Goal: Transaction & Acquisition: Subscribe to service/newsletter

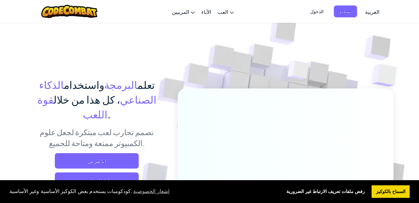
click at [371, 12] on span "العربية" at bounding box center [372, 11] width 14 height 7
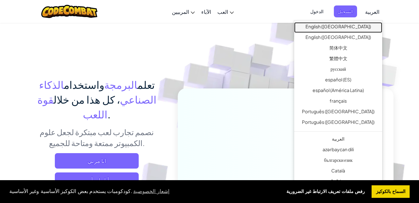
click at [352, 25] on link "English ([GEOGRAPHIC_DATA])" at bounding box center [338, 27] width 88 height 11
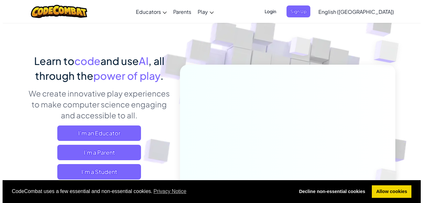
scroll to position [64, 0]
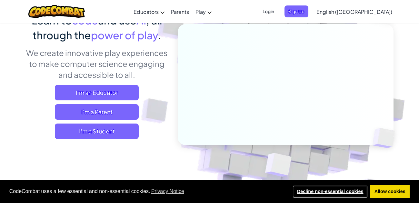
click at [336, 191] on link "Decline non-essential cookies" at bounding box center [329, 192] width 75 height 13
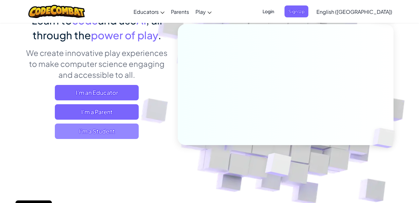
click at [115, 135] on span "I'm a Student" at bounding box center [97, 131] width 84 height 15
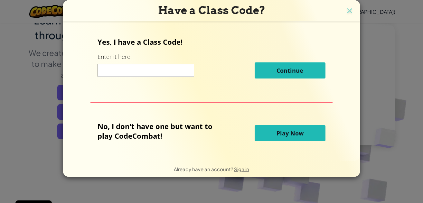
click at [292, 131] on span "Play Now" at bounding box center [290, 134] width 27 height 8
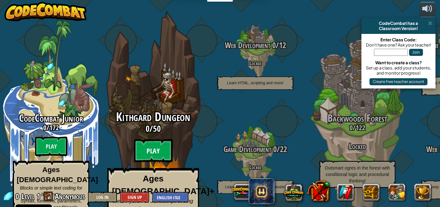
click at [158, 139] on btn "Play" at bounding box center [153, 150] width 39 height 23
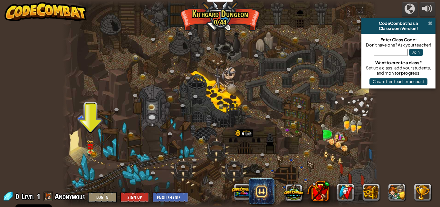
click at [418, 23] on span at bounding box center [430, 23] width 4 height 5
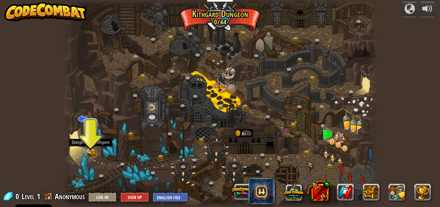
click at [88, 149] on img at bounding box center [90, 142] width 7 height 16
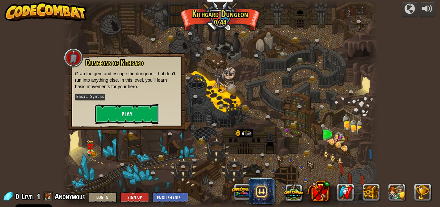
click at [136, 112] on button "Play" at bounding box center [127, 113] width 64 height 19
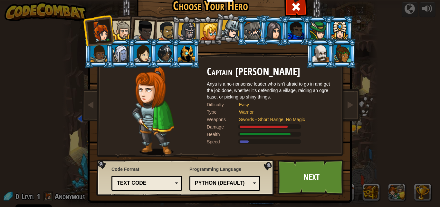
click at [174, 181] on div "Text code" at bounding box center [147, 183] width 62 height 10
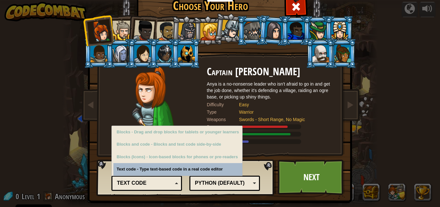
click at [254, 184] on div "Python (Default) JavaScript Lua C++ Java (Experimental) Python (Default)" at bounding box center [224, 182] width 71 height 15
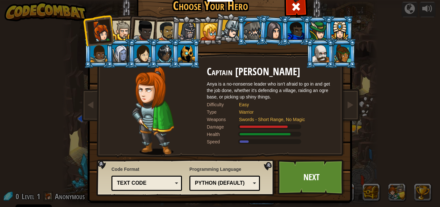
click at [255, 170] on div "Programming Language Python (Default) JavaScript Lua C++ Java (Experimental) Py…" at bounding box center [224, 178] width 71 height 28
click at [303, 177] on link "Next" at bounding box center [311, 176] width 67 height 35
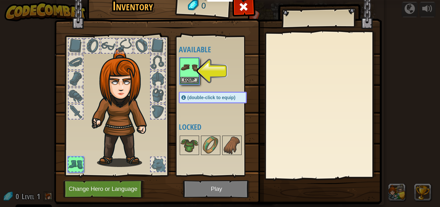
click at [156, 79] on div at bounding box center [158, 79] width 14 height 14
click at [189, 66] on img at bounding box center [189, 67] width 18 height 18
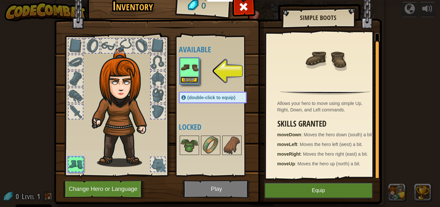
click at [188, 80] on button "Equip" at bounding box center [189, 79] width 18 height 7
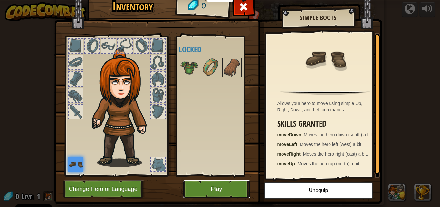
click at [219, 186] on button "Play" at bounding box center [216, 189] width 67 height 18
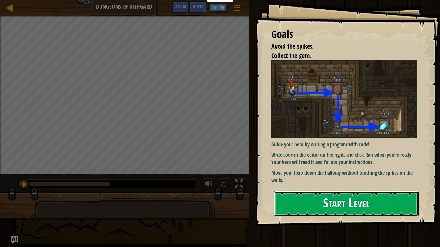
click at [343, 203] on button "Start Level" at bounding box center [346, 203] width 145 height 25
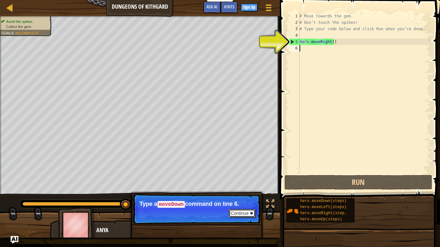
click at [243, 203] on button "Continue" at bounding box center [242, 213] width 27 height 8
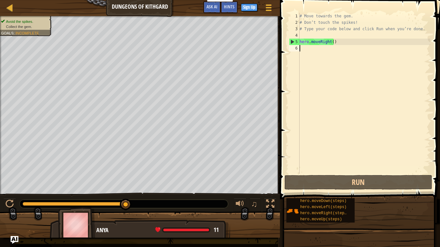
type textarea "move"
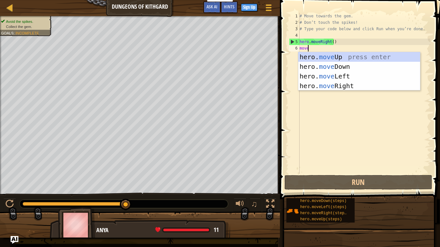
scroll to position [3, 0]
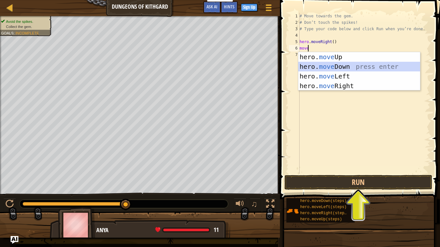
click at [320, 64] on div "hero. move Up press enter hero. move Down press enter hero. move Left press ent…" at bounding box center [359, 81] width 122 height 58
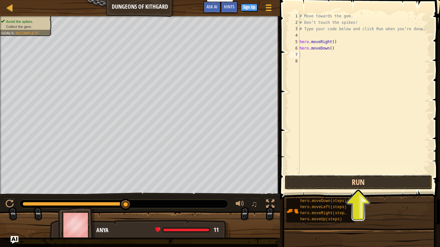
click at [348, 184] on button "Run" at bounding box center [358, 182] width 148 height 15
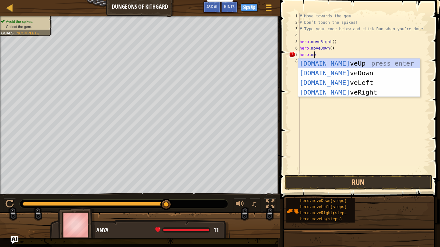
scroll to position [3, 1]
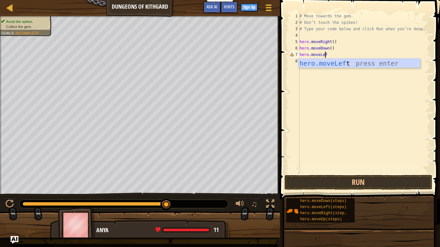
type textarea "hero.moveLeft"
type textarea "hero.moveRight"
click at [339, 62] on div "hero.moveRight press enter" at bounding box center [359, 73] width 122 height 29
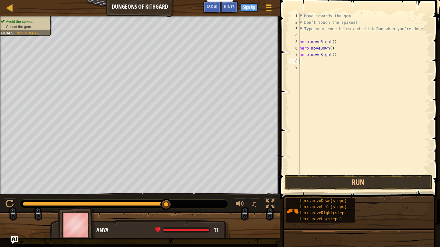
scroll to position [3, 0]
click at [351, 185] on button "Run" at bounding box center [358, 182] width 148 height 15
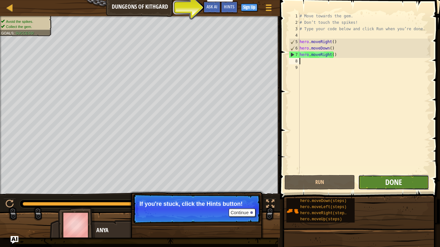
click at [395, 180] on span "Done" at bounding box center [393, 182] width 17 height 10
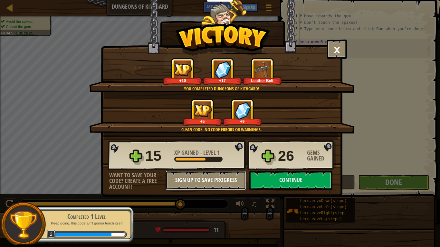
click at [216, 177] on button "Sign Up to Save Progress" at bounding box center [206, 180] width 81 height 19
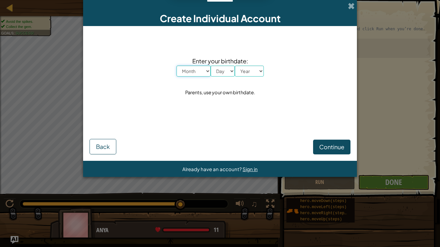
click at [207, 69] on select "Month January February March April May June July August September October Novem…" at bounding box center [194, 71] width 34 height 11
select select "11"
click at [177, 66] on select "Month January February March April May June July August September October Novem…" at bounding box center [194, 71] width 34 height 11
click at [227, 72] on select "Day 1 2 3 4 5 6 7 8 9 10 11 12 13 14 15 16 17 18 19 20 21 22 23 24 25 26 27 28 …" at bounding box center [223, 71] width 24 height 11
select select "9"
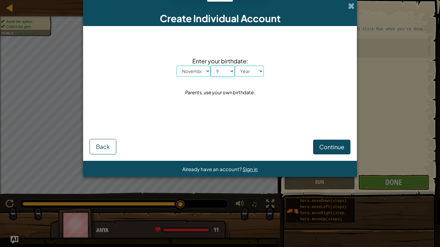
click at [211, 66] on select "Day 1 2 3 4 5 6 7 8 9 10 11 12 13 14 15 16 17 18 19 20 21 22 23 24 25 26 27 28 …" at bounding box center [223, 71] width 24 height 11
click at [247, 73] on select "Year [DATE] 2024 2023 2022 2021 2020 2019 2018 2017 2016 2015 2014 2013 2012 20…" at bounding box center [249, 71] width 29 height 11
select select "1985"
click at [235, 66] on select "Year [DATE] 2024 2023 2022 2021 2020 2019 2018 2017 2016 2015 2014 2013 2012 20…" at bounding box center [249, 71] width 29 height 11
click at [330, 149] on span "Continue" at bounding box center [331, 146] width 25 height 7
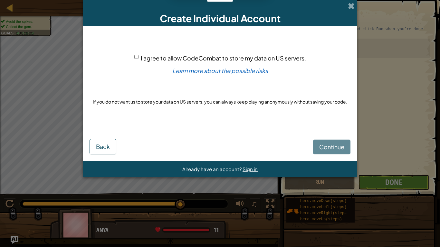
click at [137, 55] on input "I agree to allow CodeCombat to store my data on US servers." at bounding box center [136, 57] width 4 height 4
checkbox input "true"
click at [341, 147] on span "Continue" at bounding box center [331, 146] width 25 height 7
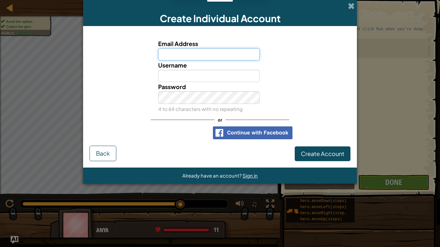
click at [184, 57] on input "Email Address" at bounding box center [209, 54] width 102 height 12
type input "[EMAIL_ADDRESS][DOMAIN_NAME]"
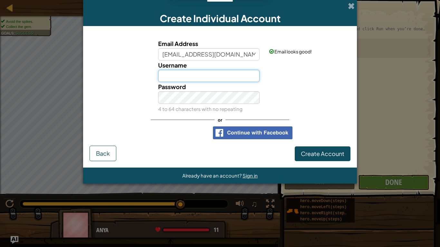
click at [214, 78] on input "Username" at bounding box center [209, 76] width 102 height 12
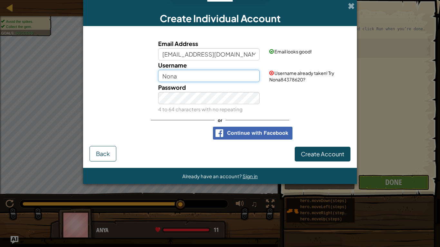
click at [204, 77] on input "Nona" at bounding box center [209, 76] width 102 height 12
type input "NonaGreat"
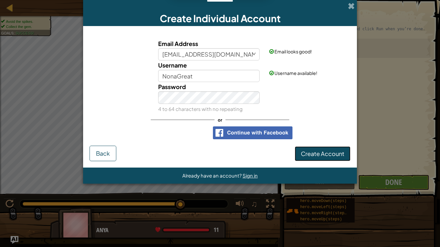
click at [330, 155] on span "Create Account" at bounding box center [322, 153] width 43 height 7
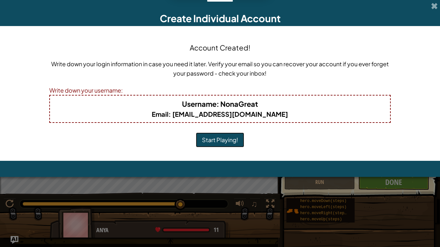
click at [217, 137] on button "Start Playing!" at bounding box center [220, 140] width 48 height 15
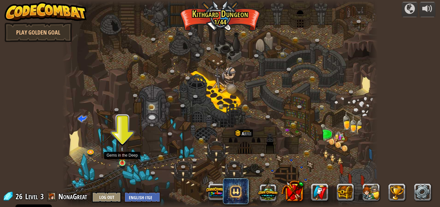
click at [121, 160] on img at bounding box center [122, 154] width 7 height 17
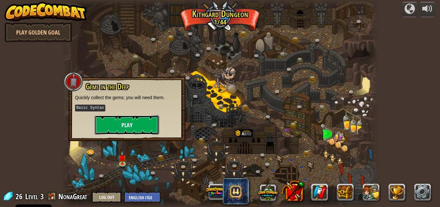
click at [121, 125] on button "Play" at bounding box center [127, 124] width 64 height 19
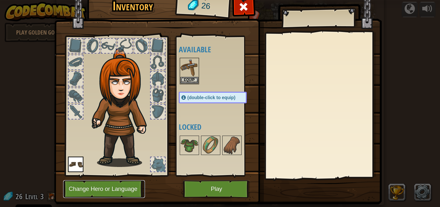
click at [87, 188] on button "Change Hero or Language" at bounding box center [104, 189] width 82 height 18
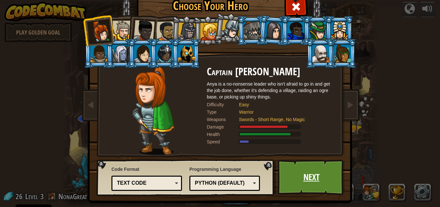
click at [307, 176] on link "Next" at bounding box center [311, 176] width 67 height 35
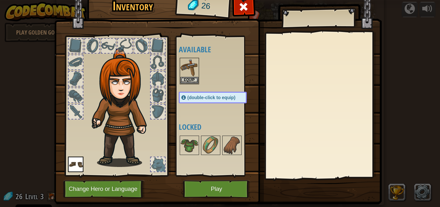
click at [205, 67] on div at bounding box center [219, 71] width 81 height 28
click at [188, 70] on img at bounding box center [189, 67] width 18 height 18
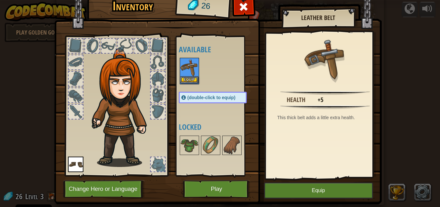
click at [188, 70] on img at bounding box center [189, 67] width 18 height 18
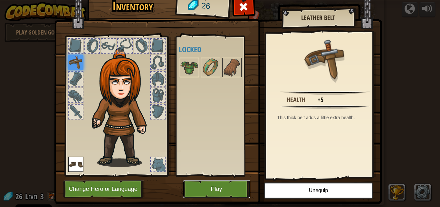
click at [217, 187] on button "Play" at bounding box center [216, 189] width 67 height 18
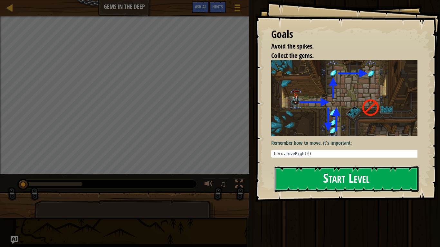
drag, startPoint x: 354, startPoint y: 187, endPoint x: 350, endPoint y: 186, distance: 4.3
click at [354, 187] on button "Start Level" at bounding box center [346, 179] width 145 height 25
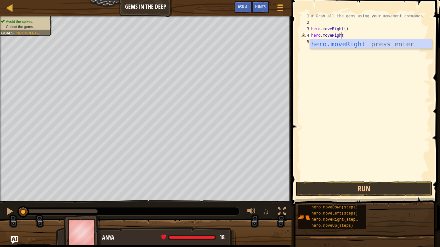
scroll to position [3, 2]
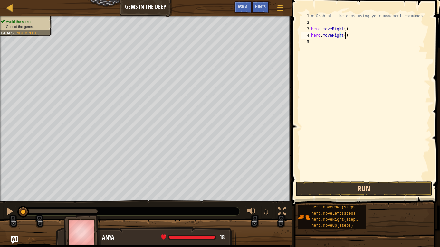
type textarea "hero.moveRight()"
click at [368, 185] on button "Run" at bounding box center [364, 189] width 137 height 15
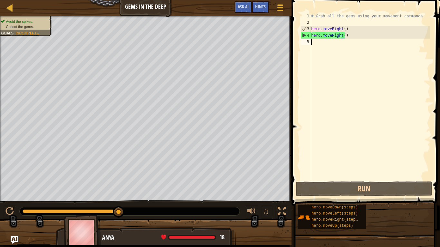
click at [325, 43] on div "# Grab all the gems using your movement commands. hero . moveRight ( ) hero . m…" at bounding box center [370, 103] width 120 height 180
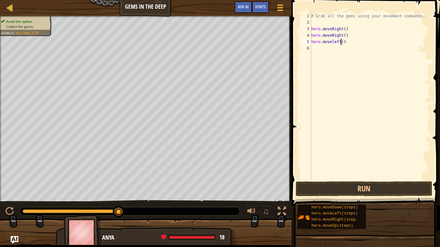
click at [342, 41] on div "# Grab all the gems using your movement commands. hero . moveRight ( ) hero . m…" at bounding box center [370, 103] width 120 height 180
click at [362, 192] on button "Run" at bounding box center [364, 189] width 137 height 15
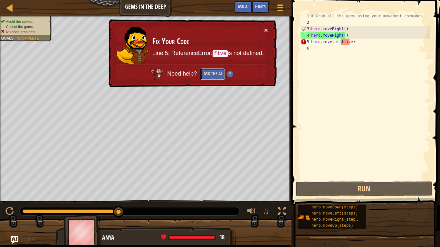
click at [214, 72] on button "Ask the AI" at bounding box center [212, 74] width 25 height 12
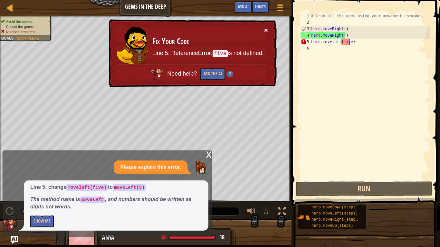
click at [267, 29] on button "×" at bounding box center [266, 30] width 4 height 7
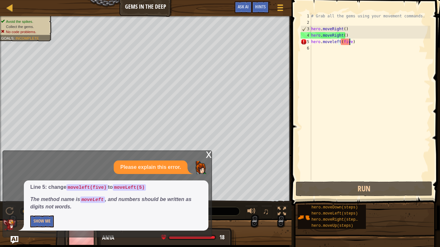
click at [209, 152] on div "x" at bounding box center [209, 154] width 6 height 6
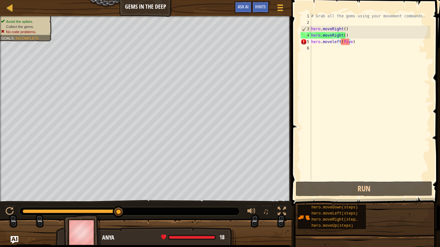
click at [351, 41] on div "# Grab all the gems using your movement commands. hero . moveRight ( ) hero . m…" at bounding box center [370, 103] width 120 height 180
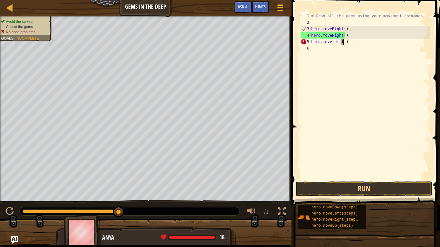
scroll to position [3, 2]
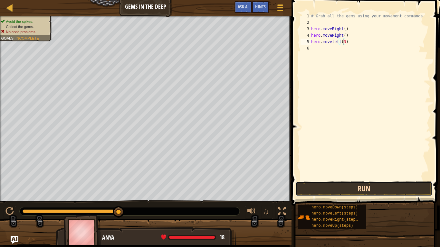
click at [350, 190] on button "Run" at bounding box center [364, 189] width 137 height 15
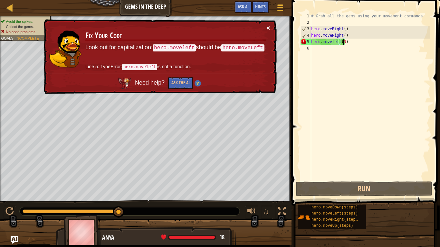
click at [270, 26] on button "×" at bounding box center [268, 27] width 4 height 7
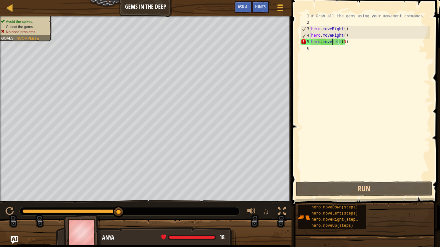
click at [332, 40] on div "# Grab all the gems using your movement commands. hero . moveRight ( ) hero . m…" at bounding box center [370, 103] width 120 height 180
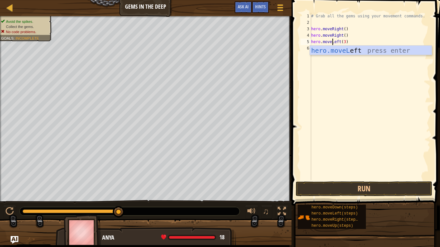
scroll to position [3, 2]
click at [337, 50] on div "hero.moveL eft press enter" at bounding box center [371, 60] width 122 height 29
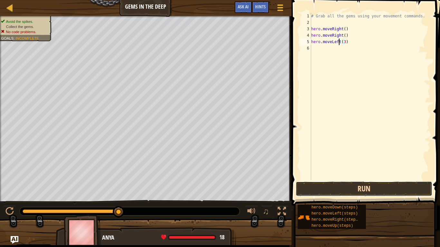
click at [351, 185] on button "Run" at bounding box center [364, 189] width 137 height 15
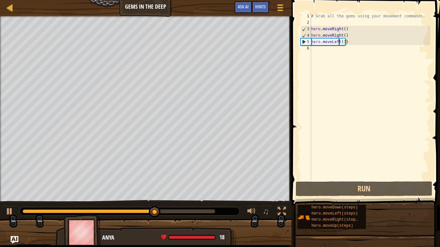
click at [352, 43] on div "# Grab all the gems using your movement commands. hero . moveRight ( ) hero . m…" at bounding box center [370, 103] width 120 height 180
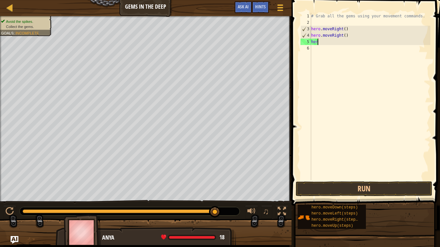
scroll to position [3, 0]
type textarea "h"
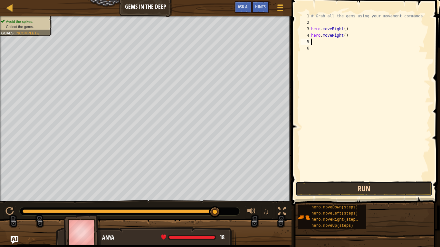
click at [368, 194] on button "Run" at bounding box center [364, 189] width 137 height 15
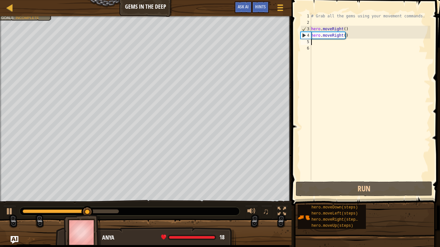
click at [341, 35] on div "# Grab all the gems using your movement commands. hero . moveRight ( ) hero . m…" at bounding box center [370, 103] width 120 height 180
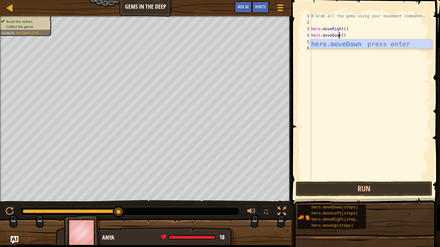
scroll to position [3, 2]
click at [350, 45] on div "hero.moveDown press enter" at bounding box center [371, 53] width 122 height 29
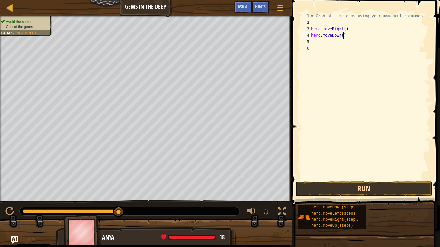
type textarea "hero.moveDown()"
click at [353, 188] on button "Run" at bounding box center [364, 189] width 137 height 15
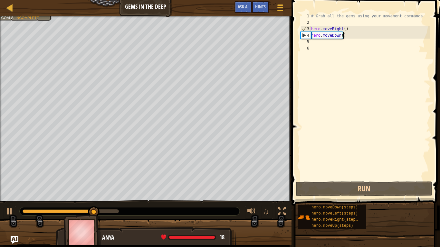
click at [332, 43] on div "# Grab all the gems using your movement commands. hero . moveRight ( ) hero . m…" at bounding box center [370, 103] width 120 height 180
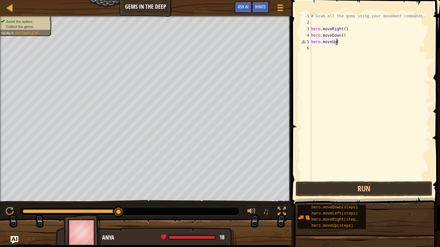
scroll to position [3, 2]
type textarea "hero.moveUp()"
click at [370, 185] on button "Run" at bounding box center [364, 189] width 137 height 15
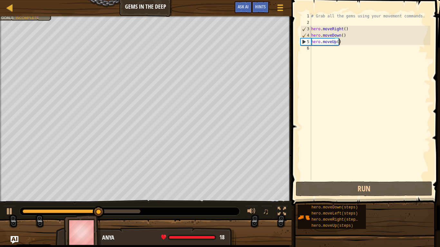
click at [318, 50] on div "# Grab all the gems using your movement commands. hero . moveRight ( ) hero . m…" at bounding box center [370, 103] width 120 height 180
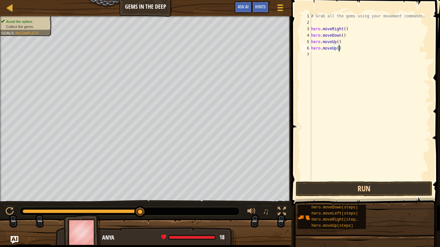
type textarea "hero.moveUp()"
click at [362, 190] on button "Run" at bounding box center [364, 189] width 137 height 15
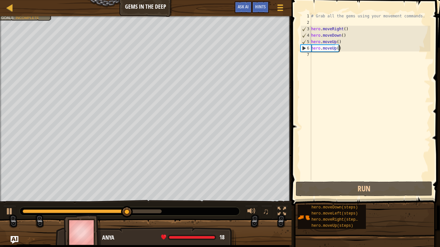
click at [325, 58] on div "# Grab all the gems using your movement commands. hero . moveRight ( ) hero . m…" at bounding box center [370, 103] width 120 height 180
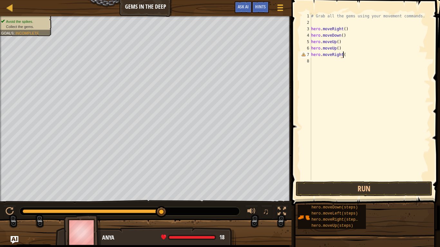
scroll to position [3, 2]
type textarea "hero.moveRight()"
click at [369, 189] on button "Run" at bounding box center [364, 189] width 137 height 15
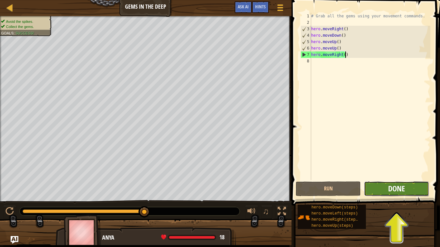
click at [392, 192] on span "Done" at bounding box center [396, 189] width 17 height 10
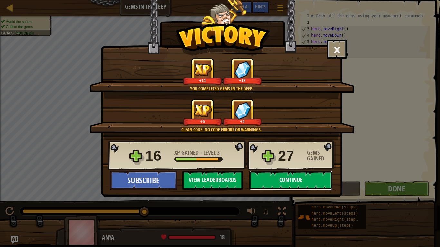
click at [296, 180] on button "Continue" at bounding box center [290, 180] width 83 height 19
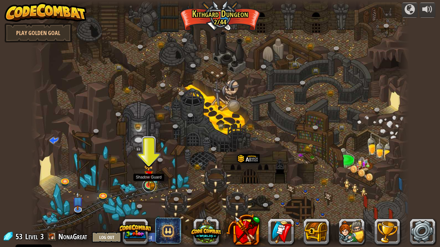
click at [154, 186] on link at bounding box center [149, 185] width 13 height 13
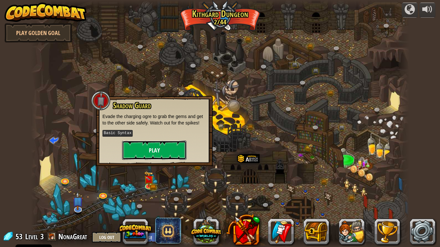
click at [149, 147] on button "Play" at bounding box center [154, 150] width 64 height 19
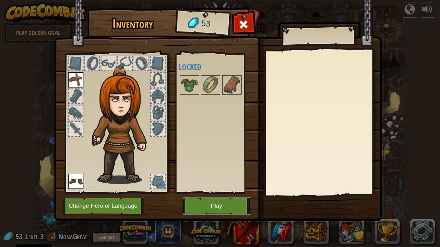
click at [225, 206] on button "Play" at bounding box center [216, 206] width 67 height 18
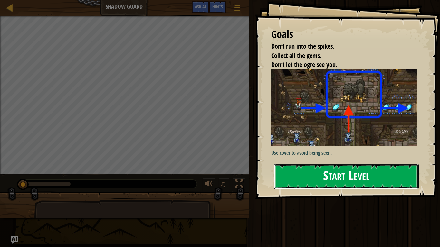
click at [318, 176] on button "Start Level" at bounding box center [346, 176] width 145 height 25
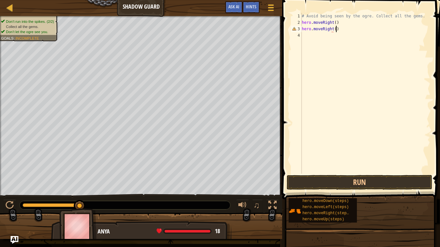
scroll to position [3, 3]
click at [370, 181] on button "Run" at bounding box center [360, 182] width 146 height 15
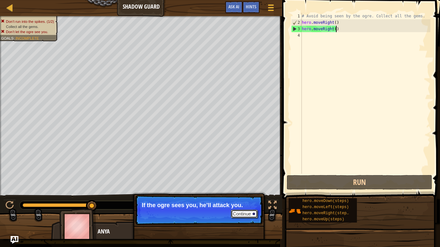
click at [238, 206] on button "Continue" at bounding box center [244, 214] width 27 height 8
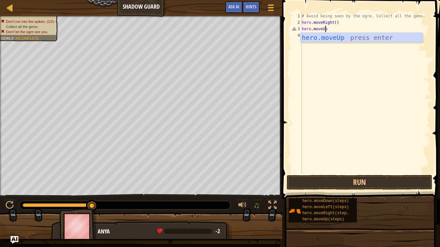
scroll to position [3, 2]
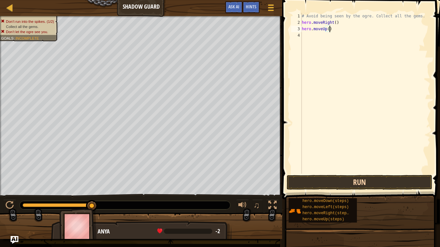
type textarea "hero.moveUp()"
click at [371, 186] on button "Run" at bounding box center [360, 182] width 146 height 15
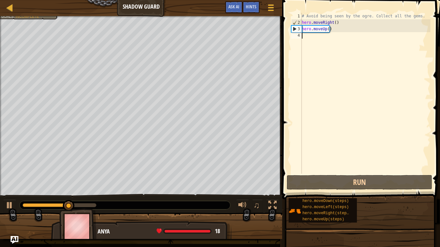
click at [309, 38] on div "# Avoid being seen by the ogre. Collect all the gems. hero . moveRight ( ) hero…" at bounding box center [366, 100] width 130 height 174
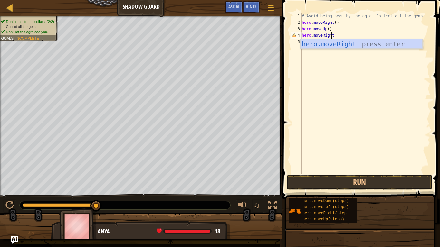
scroll to position [3, 2]
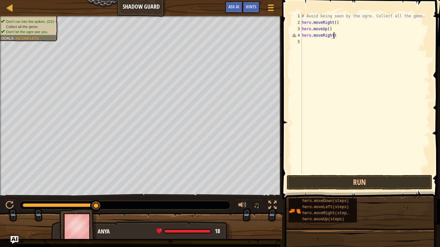
type textarea "hero.moveRight()"
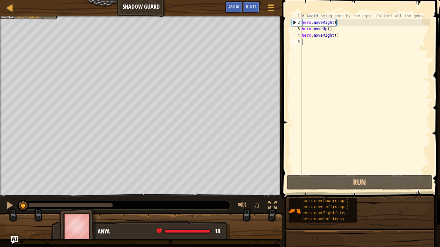
click at [310, 43] on div "# Avoid being seen by the ogre. Collect all the gems. hero . moveRight ( ) hero…" at bounding box center [366, 100] width 130 height 174
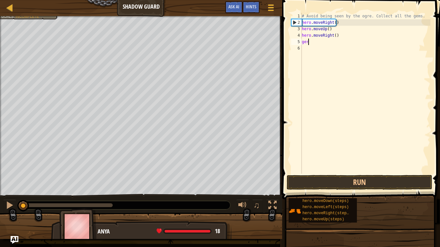
scroll to position [3, 0]
type textarea "g"
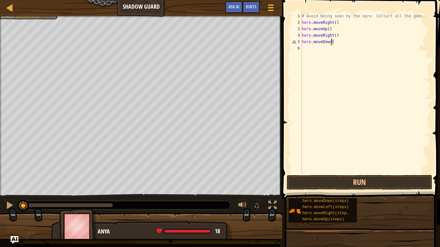
scroll to position [3, 2]
type textarea "hero.moveDown()"
click at [364, 186] on button "Run" at bounding box center [360, 182] width 146 height 15
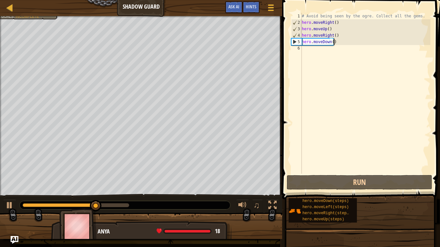
click at [323, 53] on div "# Avoid being seen by the ogre. Collect all the gems. hero . moveRight ( ) hero…" at bounding box center [366, 100] width 130 height 174
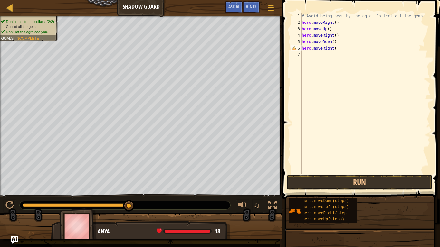
scroll to position [3, 3]
type textarea "hero.moveRight()"
click at [358, 181] on button "Run" at bounding box center [360, 182] width 146 height 15
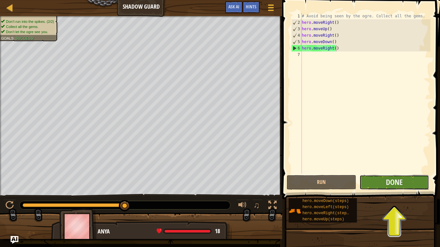
click at [407, 182] on button "Done" at bounding box center [395, 182] width 70 height 15
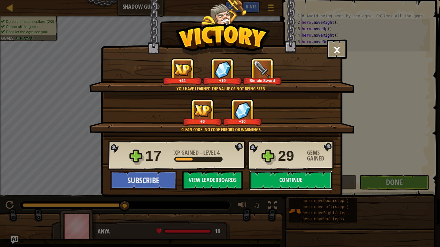
click at [306, 180] on button "Continue" at bounding box center [290, 180] width 83 height 19
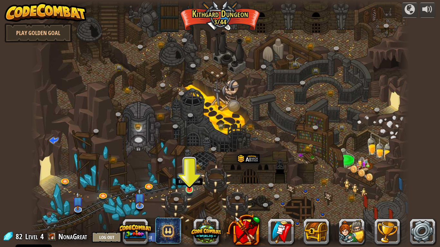
click at [188, 187] on img at bounding box center [190, 179] width 10 height 22
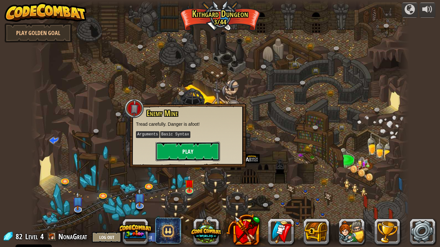
click at [191, 153] on button "Play" at bounding box center [188, 151] width 64 height 19
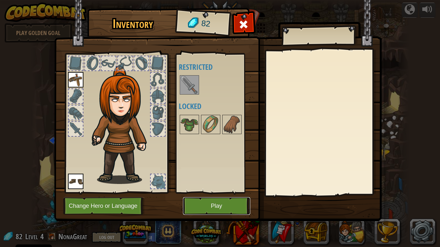
click at [212, 203] on button "Play" at bounding box center [216, 206] width 67 height 18
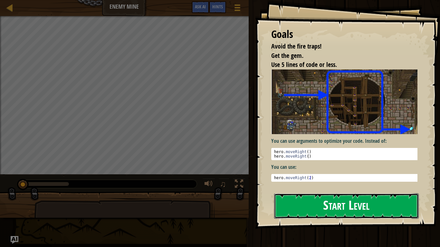
click at [352, 206] on button "Start Level" at bounding box center [346, 206] width 145 height 25
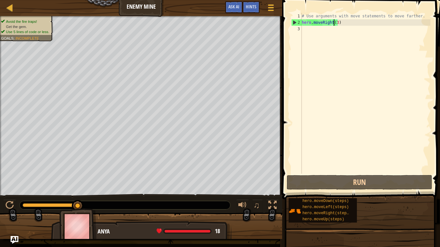
click at [334, 22] on div "# Use arguments with move statements to move farther. hero . moveRight ( 3 )" at bounding box center [366, 100] width 130 height 174
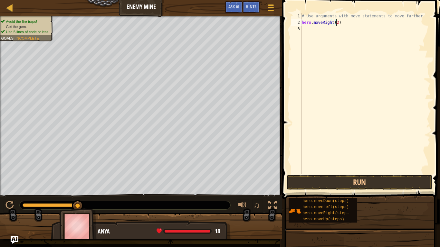
scroll to position [3, 3]
click at [355, 182] on button "Run" at bounding box center [360, 182] width 146 height 15
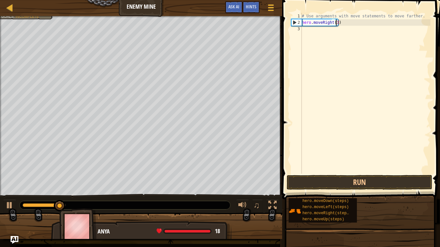
type textarea "hero.moveRight(3)"
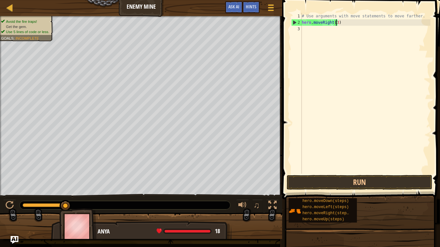
click at [323, 30] on div "# Use arguments with move statements to move farther. hero . moveRight ( 3 )" at bounding box center [366, 100] width 130 height 174
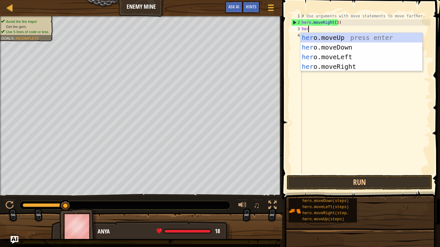
scroll to position [3, 0]
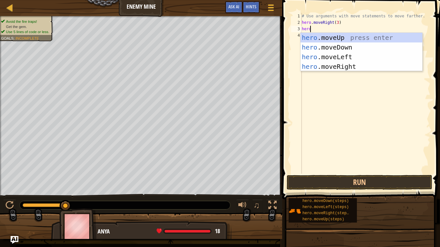
type textarea "hero."
click at [352, 38] on div "hero. moveUp press enter hero. moveDown press enter hero. moveLeft press enter …" at bounding box center [362, 62] width 122 height 58
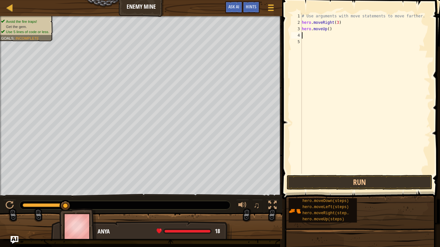
scroll to position [3, 0]
click at [372, 180] on button "Run" at bounding box center [360, 182] width 146 height 15
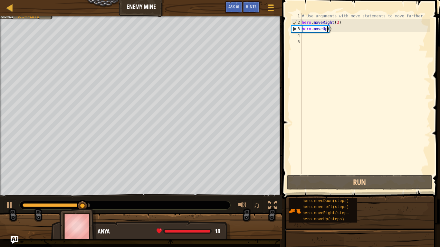
click at [327, 29] on div "# Use arguments with move statements to move farther. hero . moveRight ( 3 ) he…" at bounding box center [366, 100] width 130 height 174
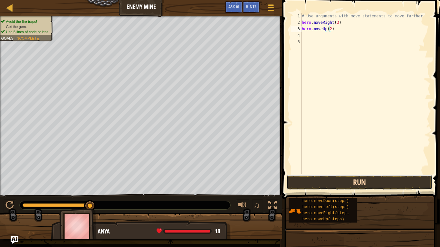
click at [369, 181] on button "Run" at bounding box center [360, 182] width 146 height 15
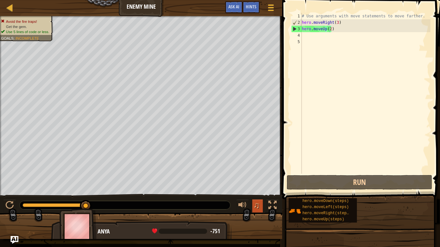
click at [254, 205] on span "♫" at bounding box center [257, 206] width 6 height 10
click at [245, 206] on div at bounding box center [242, 205] width 8 height 8
click at [260, 206] on button "♫" at bounding box center [257, 206] width 11 height 13
click at [242, 204] on div at bounding box center [242, 205] width 8 height 8
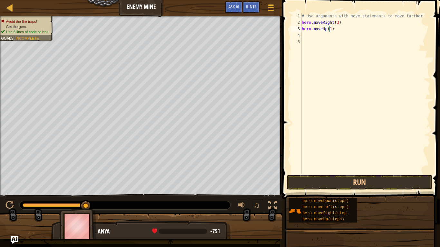
type textarea "hero.moveUp()"
click at [383, 186] on button "Run" at bounding box center [360, 182] width 146 height 15
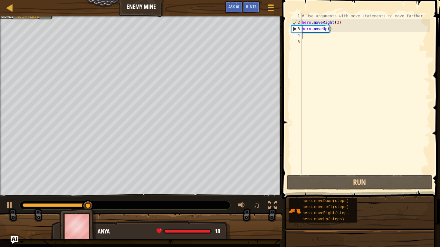
click at [321, 36] on div "# Use arguments with move statements to move farther. hero . moveRight ( 3 ) he…" at bounding box center [366, 100] width 130 height 174
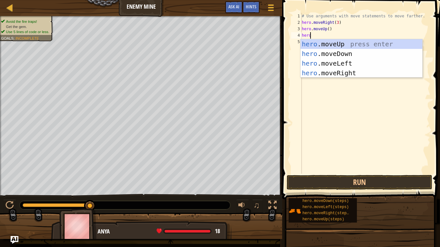
type textarea "hero."
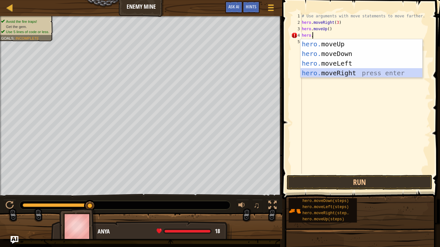
click at [360, 73] on div "hero. moveUp press enter hero. moveDown press enter hero. moveLeft press enter …" at bounding box center [362, 68] width 122 height 58
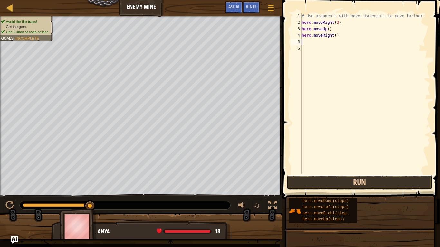
click at [368, 185] on button "Run" at bounding box center [360, 182] width 146 height 15
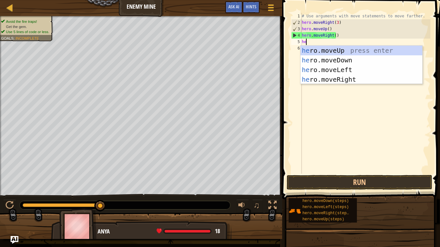
type textarea "hero"
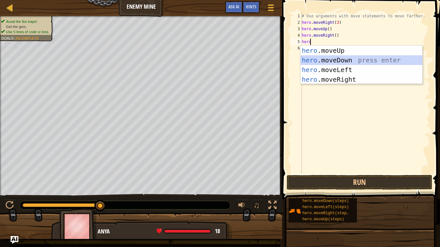
click at [367, 58] on div "hero .moveUp press enter hero .moveDown press enter hero .moveLeft press enter …" at bounding box center [362, 75] width 122 height 58
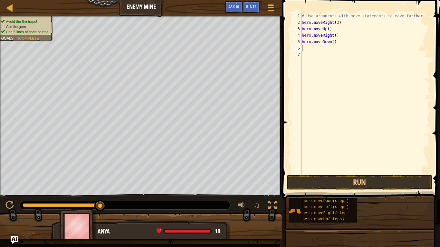
click at [332, 41] on div "# Use arguments with move statements to move farther. hero . moveRight ( 3 ) he…" at bounding box center [366, 100] width 130 height 174
type textarea "hero.moveDown(3)"
click at [362, 181] on button "Run" at bounding box center [360, 182] width 146 height 15
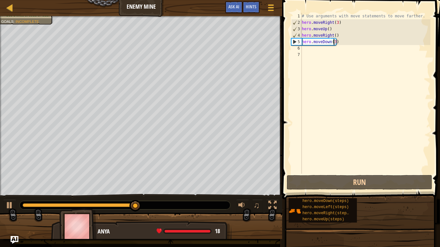
click at [312, 50] on div "# Use arguments with move statements to move farther. hero . moveRight ( 3 ) he…" at bounding box center [366, 100] width 130 height 174
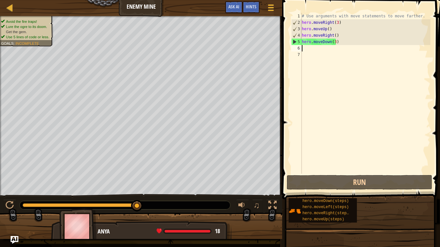
scroll to position [3, 0]
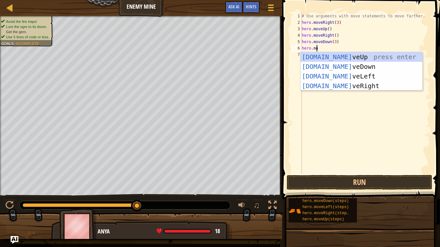
type textarea "hero.move"
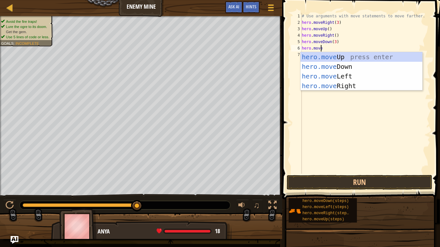
scroll to position [3, 1]
click at [338, 87] on div "hero.move Up press enter hero.move Down press enter hero.move Left press enter …" at bounding box center [362, 81] width 122 height 58
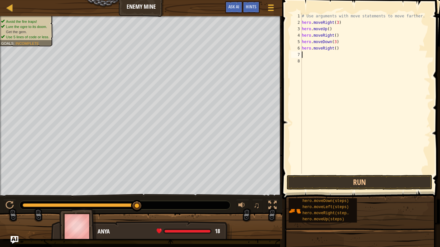
scroll to position [3, 0]
click at [335, 47] on div "# Use arguments with move statements to move farther. hero . moveRight ( 3 ) he…" at bounding box center [366, 100] width 130 height 174
type textarea "hero.moveRight(2)"
click at [358, 179] on button "Run" at bounding box center [360, 182] width 146 height 15
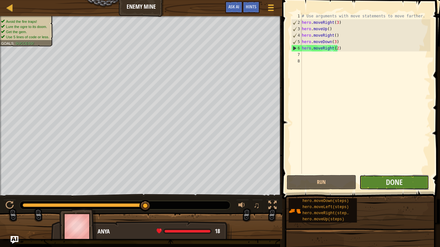
click at [374, 180] on button "Done" at bounding box center [395, 182] width 70 height 15
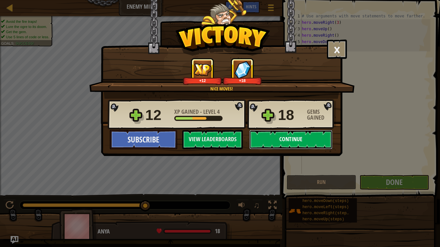
click at [313, 141] on button "Continue" at bounding box center [290, 139] width 83 height 19
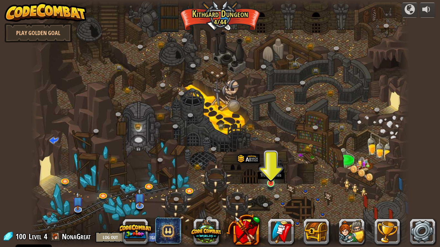
click at [271, 181] on img at bounding box center [271, 173] width 10 height 22
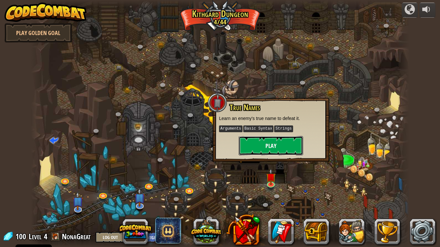
click at [275, 145] on button "Play" at bounding box center [271, 145] width 64 height 19
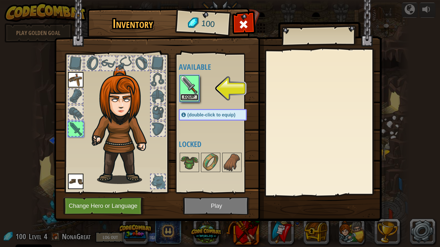
click at [186, 94] on button "Equip" at bounding box center [189, 97] width 18 height 7
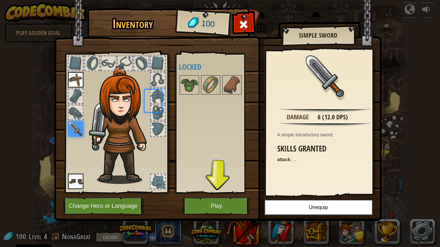
click at [186, 94] on img at bounding box center [189, 85] width 18 height 18
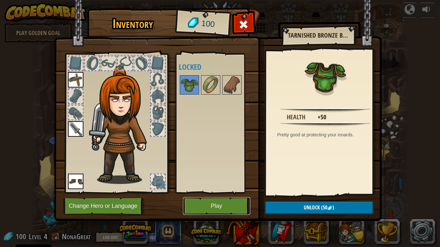
click at [217, 206] on button "Play" at bounding box center [216, 206] width 67 height 18
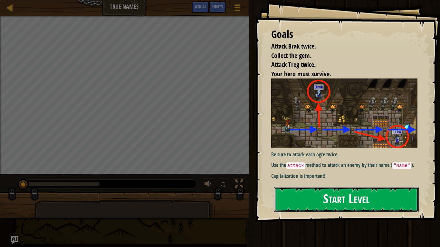
click at [324, 197] on button "Start Level" at bounding box center [346, 199] width 145 height 25
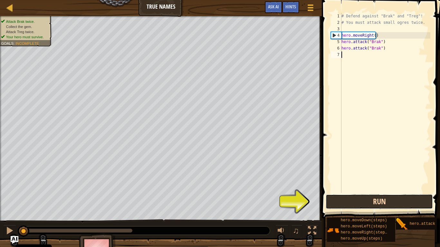
click at [378, 198] on button "Run" at bounding box center [379, 202] width 107 height 15
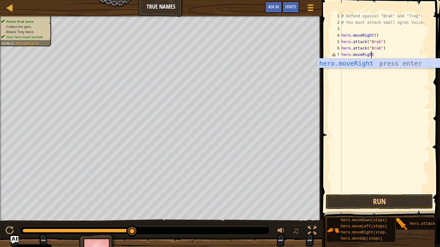
scroll to position [3, 2]
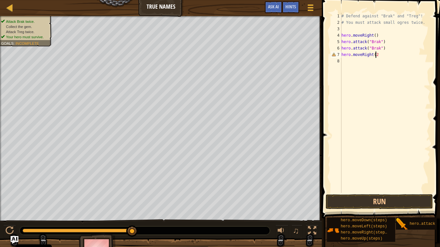
type textarea "hero.moveRight(2)"
click at [347, 63] on div "# Defend against "Brak" and "Treg"! # You must attack small ogres twice. hero .…" at bounding box center [385, 109] width 90 height 193
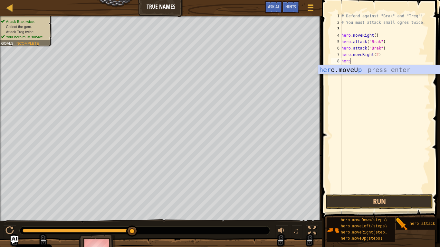
scroll to position [3, 0]
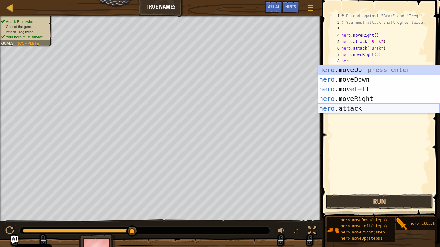
click at [363, 106] on div "hero .moveUp press enter hero .moveDown press enter hero .moveLeft press enter …" at bounding box center [379, 99] width 122 height 68
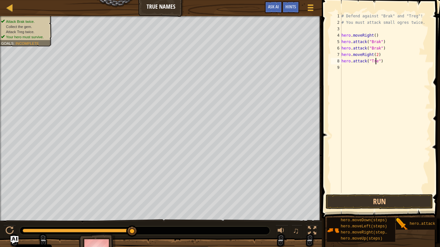
type textarea "hero.attack("Treg")"
click at [386, 60] on div "# Defend against "Brak" and "Treg"! # You must attack small ogres twice. hero .…" at bounding box center [385, 109] width 90 height 193
click at [345, 67] on div "# Defend against "Brak" and "Treg"! # You must attack small ogres twice. hero .…" at bounding box center [385, 109] width 90 height 193
type textarea "hero.attack("Treg")"
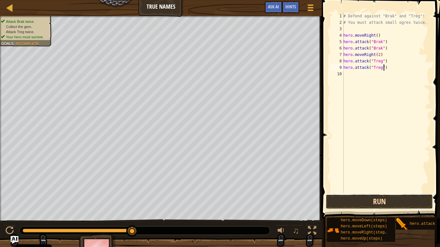
click at [383, 197] on button "Run" at bounding box center [379, 202] width 107 height 15
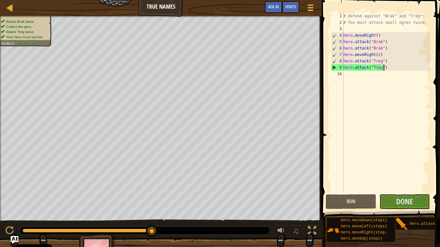
click at [372, 77] on div "# Defend against "Brak" and "Treg"! # You must attack small ogres twice. hero .…" at bounding box center [386, 109] width 88 height 193
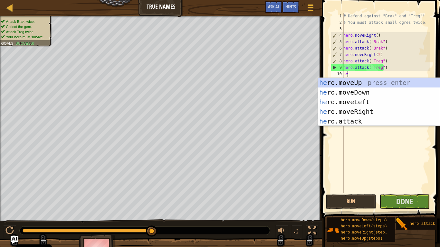
type textarea "her"
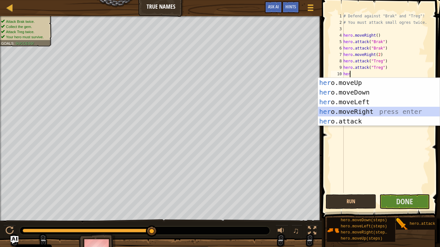
click at [383, 108] on div "her o.moveUp press enter her o.moveDown press enter her o.moveLeft press enter …" at bounding box center [379, 112] width 122 height 68
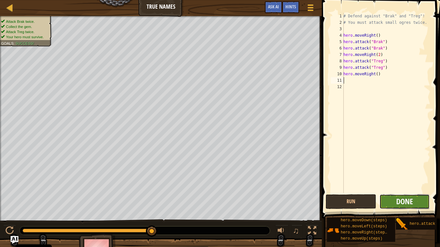
click at [406, 200] on span "Done" at bounding box center [404, 202] width 17 height 10
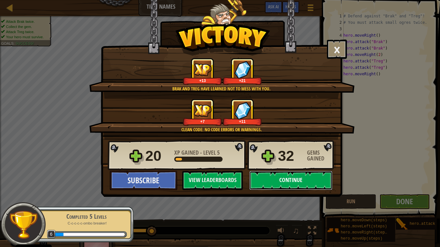
click at [307, 178] on button "Continue" at bounding box center [290, 180] width 83 height 19
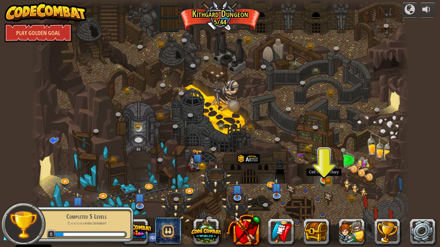
click at [322, 178] on img at bounding box center [324, 170] width 10 height 21
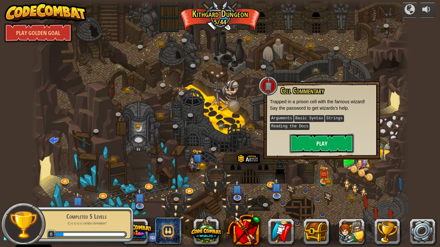
click at [314, 142] on button "Play" at bounding box center [322, 143] width 64 height 19
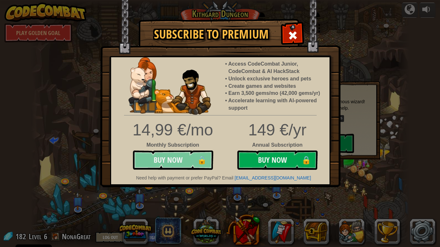
click at [164, 155] on button "Buy Now 🔒" at bounding box center [173, 160] width 81 height 19
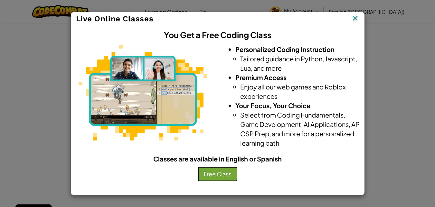
click at [222, 174] on button "Free Class" at bounding box center [218, 173] width 40 height 15
